Goal: Information Seeking & Learning: Stay updated

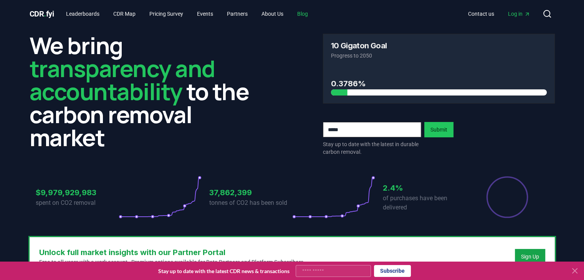
click at [313, 18] on link "Blog" at bounding box center [302, 14] width 23 height 14
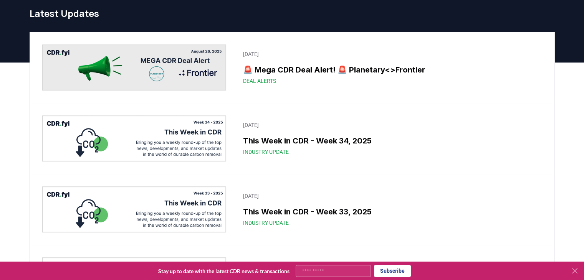
scroll to position [38, 0]
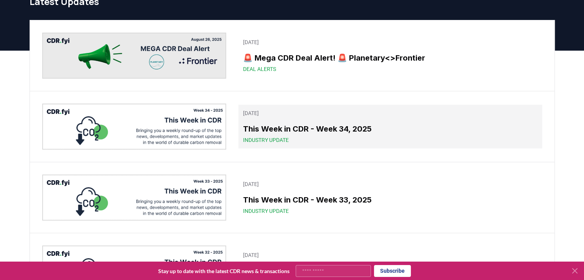
click at [274, 134] on div "This Week in CDR - Week 34, 2025 Industry Update" at bounding box center [390, 133] width 294 height 21
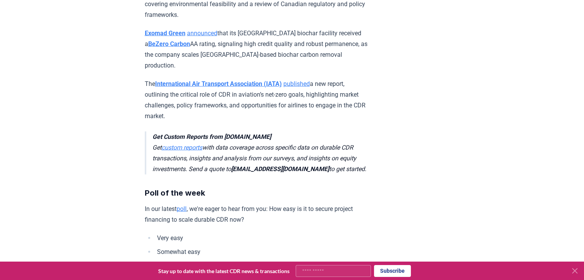
scroll to position [1602, 0]
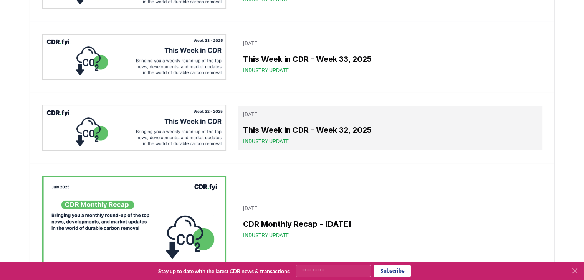
scroll to position [230, 0]
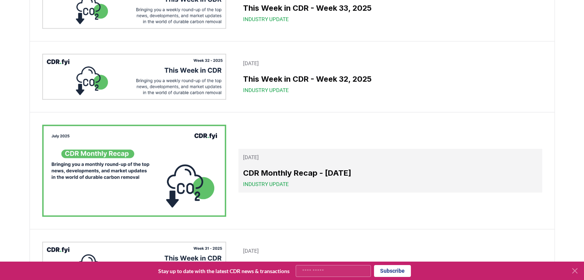
click at [373, 170] on h3 "CDR Monthly Recap - [DATE]" at bounding box center [390, 173] width 294 height 12
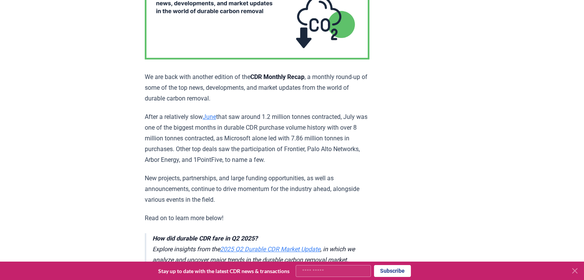
scroll to position [153, 0]
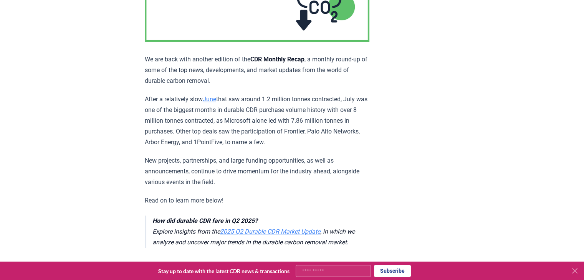
click at [209, 100] on link "June" at bounding box center [209, 99] width 13 height 7
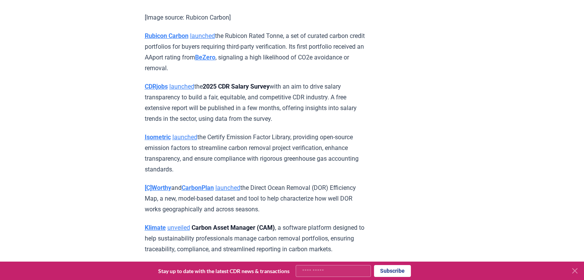
scroll to position [2839, 0]
